Goal: Task Accomplishment & Management: Use online tool/utility

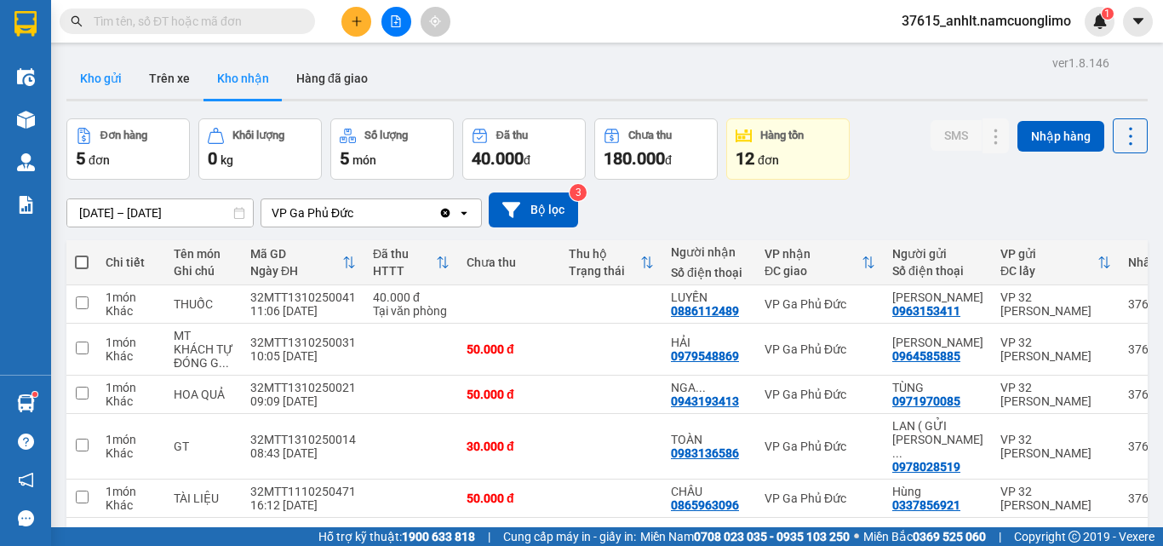
click at [88, 76] on button "Kho gửi" at bounding box center [100, 78] width 69 height 41
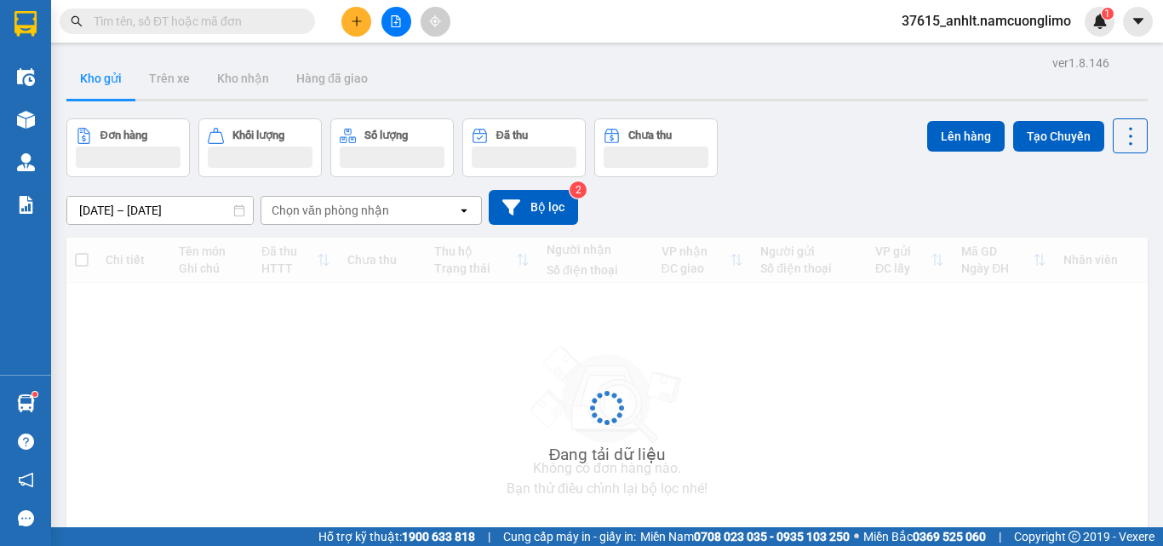
click at [88, 76] on button "Kho gửi" at bounding box center [100, 78] width 69 height 41
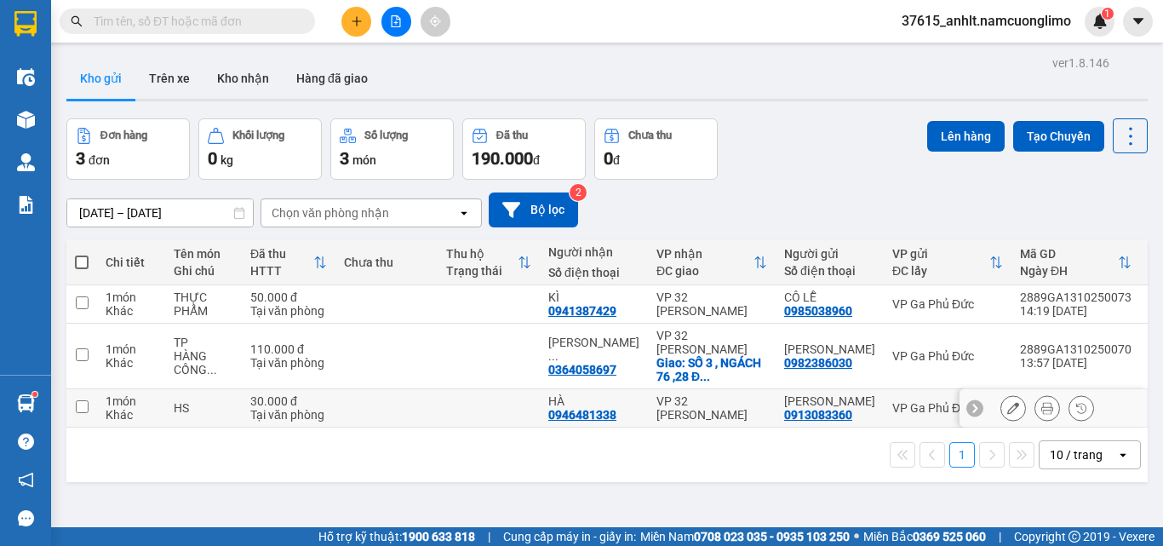
drag, startPoint x: 81, startPoint y: 401, endPoint x: 83, endPoint y: 378, distance: 23.1
click at [82, 400] on input "checkbox" at bounding box center [82, 406] width 13 height 13
checkbox input "true"
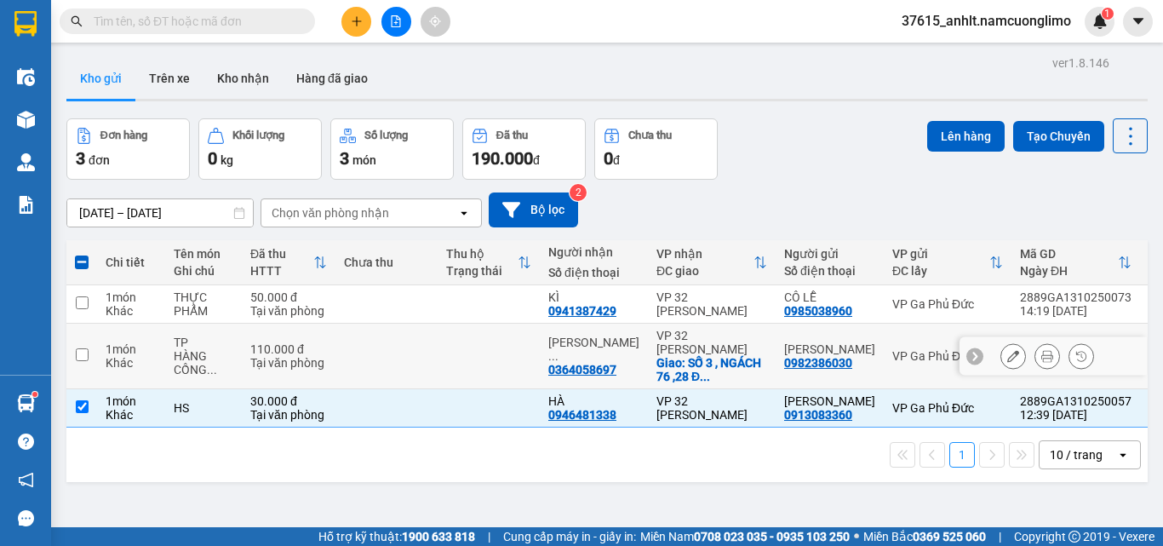
click at [81, 349] on input "checkbox" at bounding box center [82, 354] width 13 height 13
checkbox input "true"
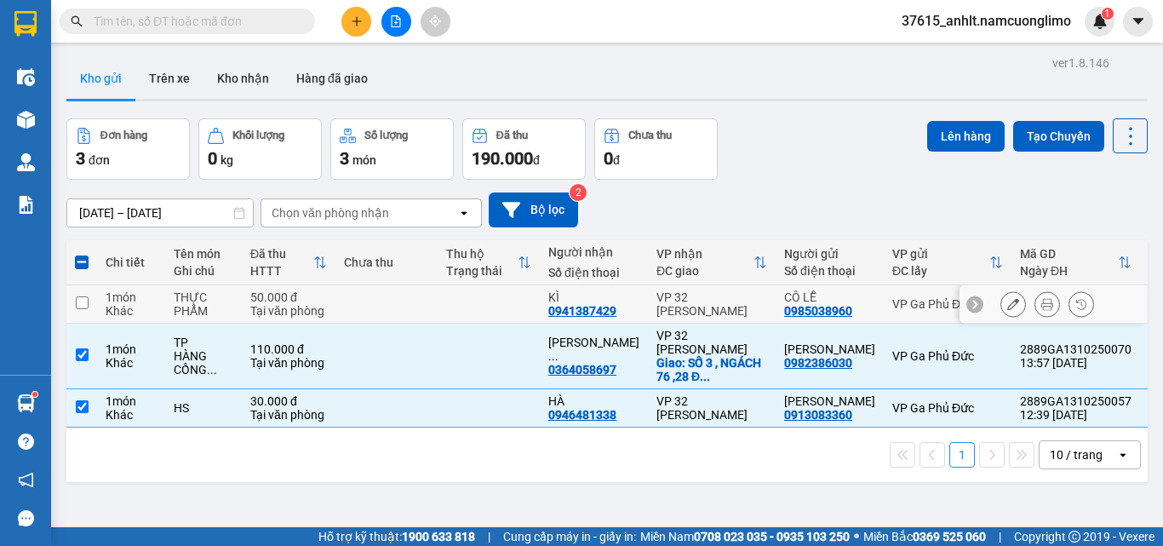
click at [77, 301] on input "checkbox" at bounding box center [82, 302] width 13 height 13
checkbox input "true"
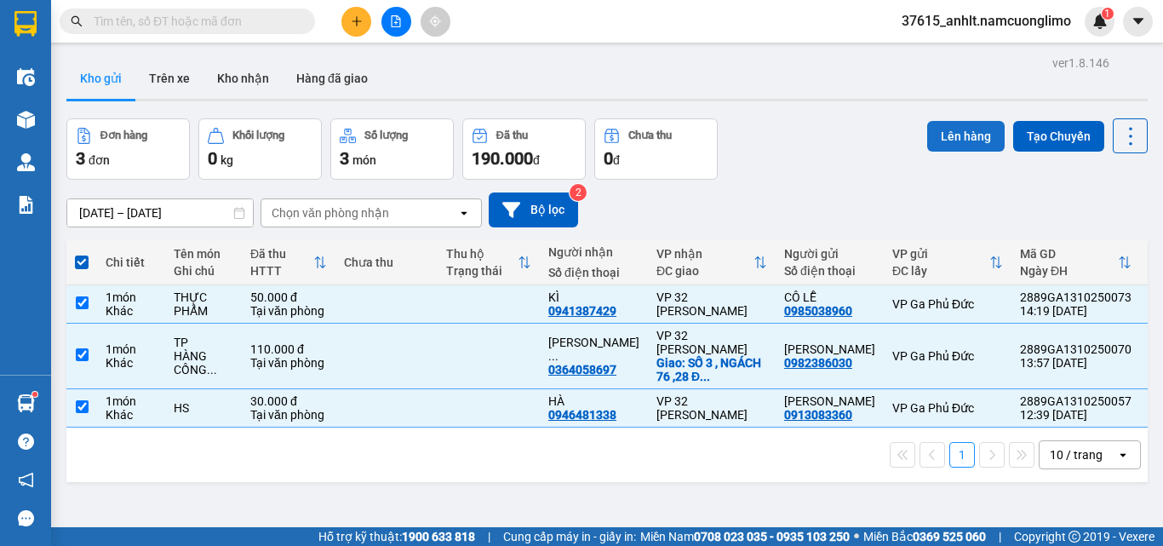
click at [957, 134] on button "Lên hàng" at bounding box center [965, 136] width 77 height 31
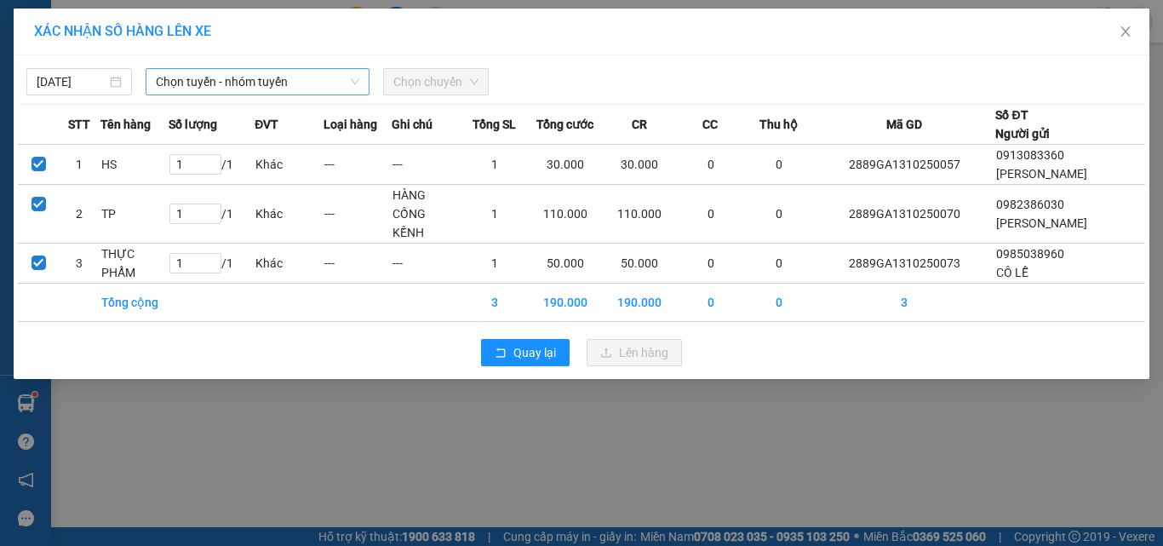
click at [201, 75] on span "Chọn tuyến - nhóm tuyến" at bounding box center [257, 82] width 203 height 26
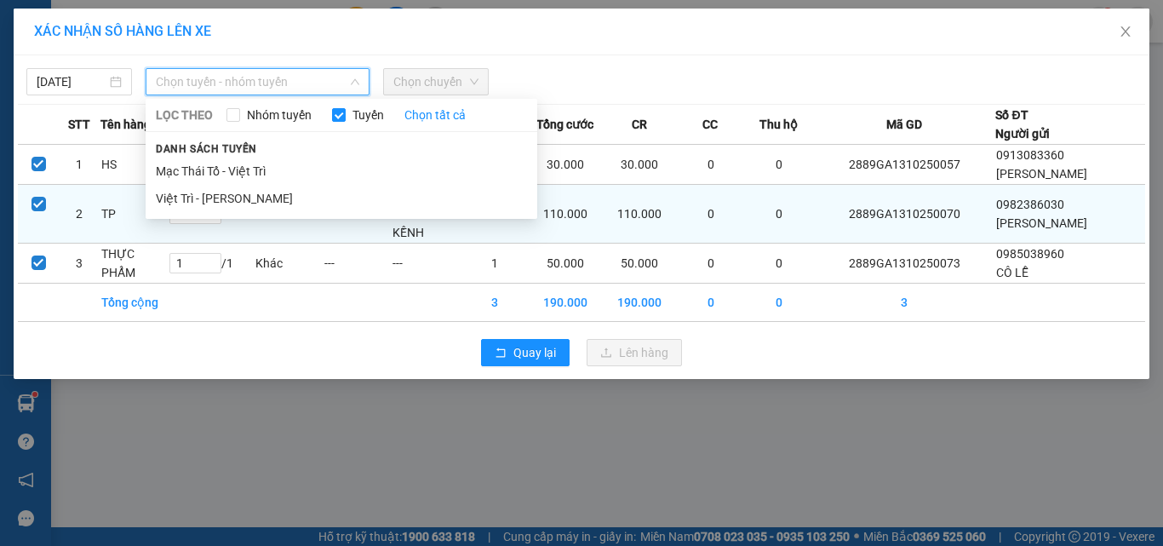
drag, startPoint x: 232, startPoint y: 198, endPoint x: 243, endPoint y: 194, distance: 11.6
click at [238, 198] on li "Việt Trì - [PERSON_NAME]" at bounding box center [342, 198] width 392 height 27
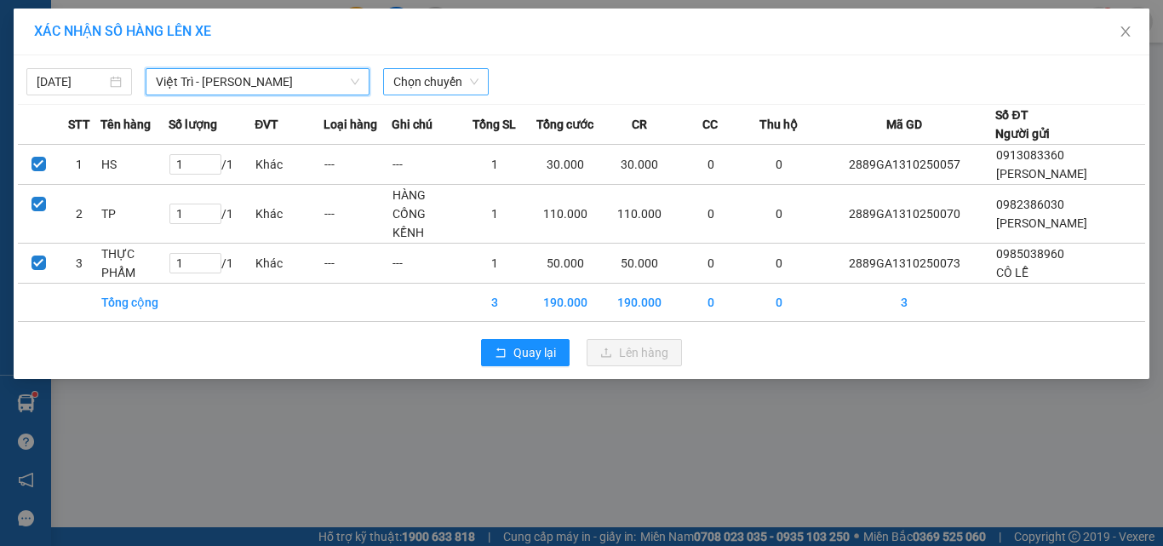
click at [462, 80] on span "Chọn chuyến" at bounding box center [435, 82] width 85 height 26
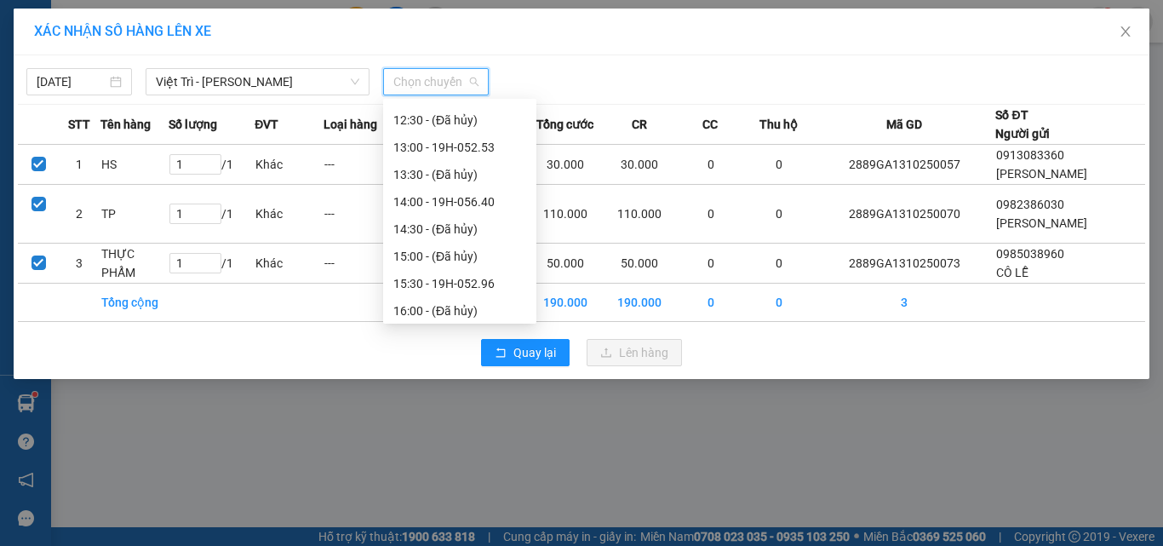
scroll to position [424, 0]
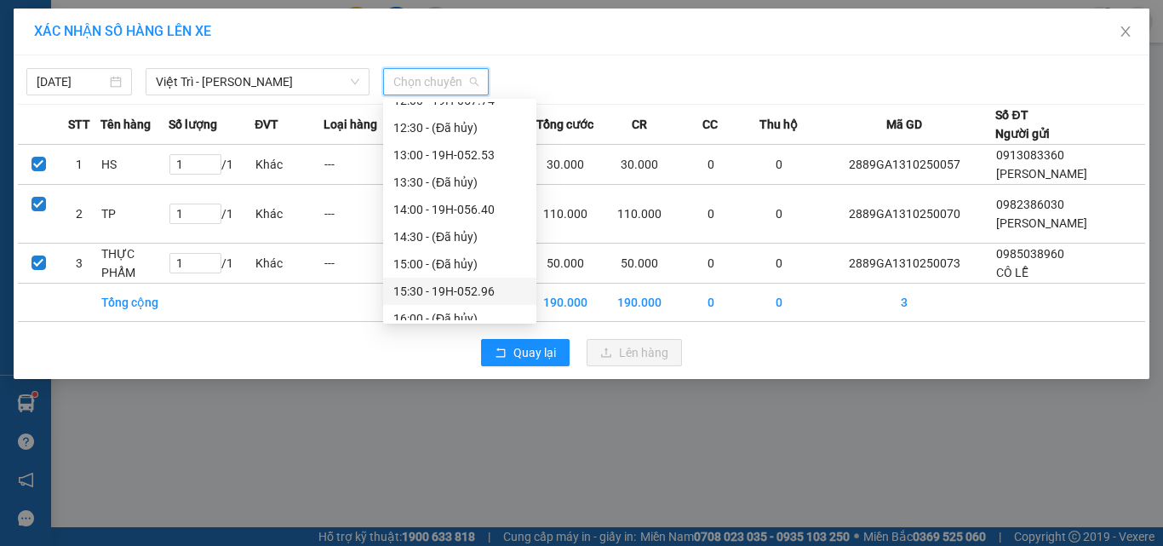
drag, startPoint x: 495, startPoint y: 295, endPoint x: 530, endPoint y: 295, distance: 34.9
click at [503, 295] on div "15:30 - 19H-052.96" at bounding box center [459, 291] width 133 height 19
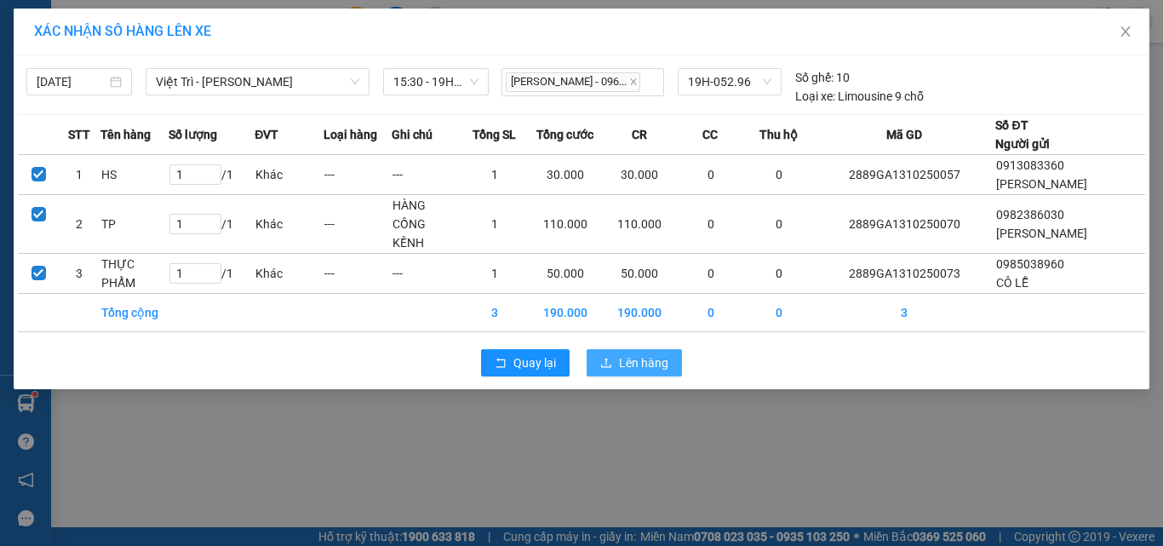
click at [645, 353] on span "Lên hàng" at bounding box center [643, 362] width 49 height 19
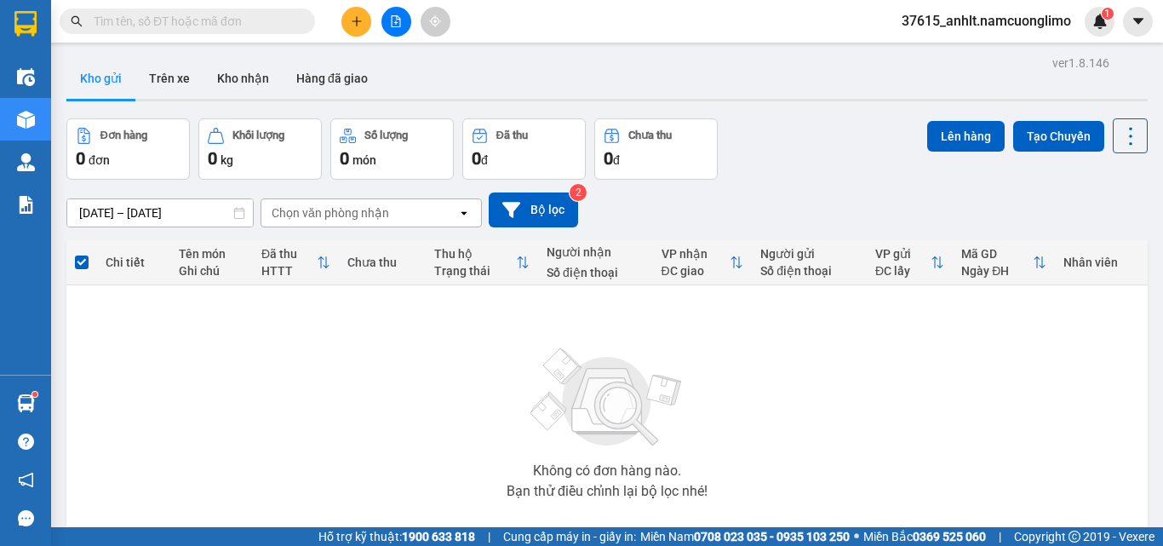
click at [96, 77] on button "Kho gửi" at bounding box center [100, 78] width 69 height 41
click at [236, 77] on button "Kho nhận" at bounding box center [242, 78] width 79 height 41
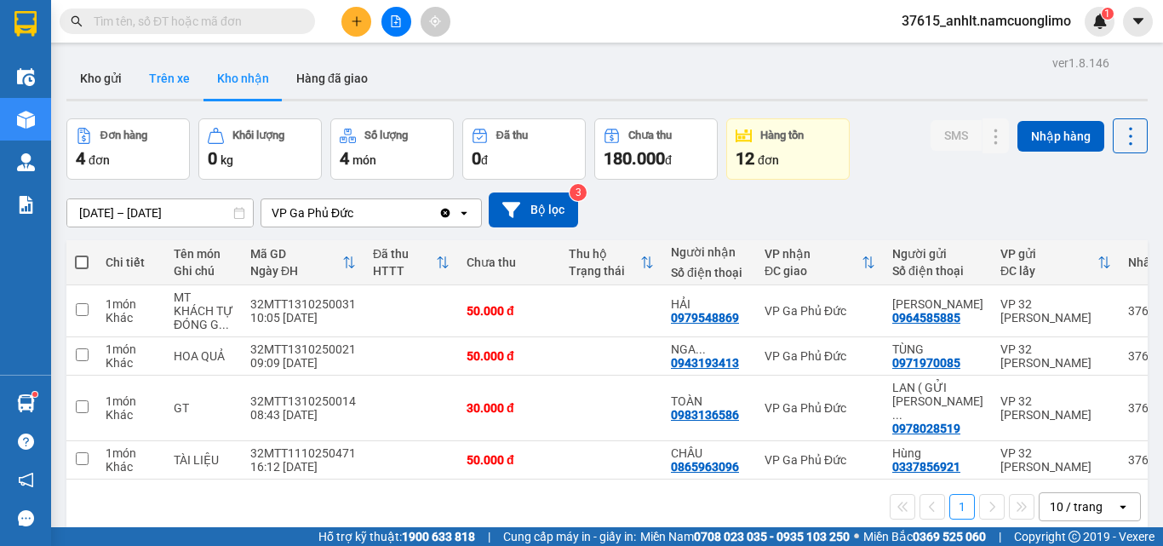
click at [161, 78] on button "Trên xe" at bounding box center [169, 78] width 68 height 41
